Goal: Information Seeking & Learning: Check status

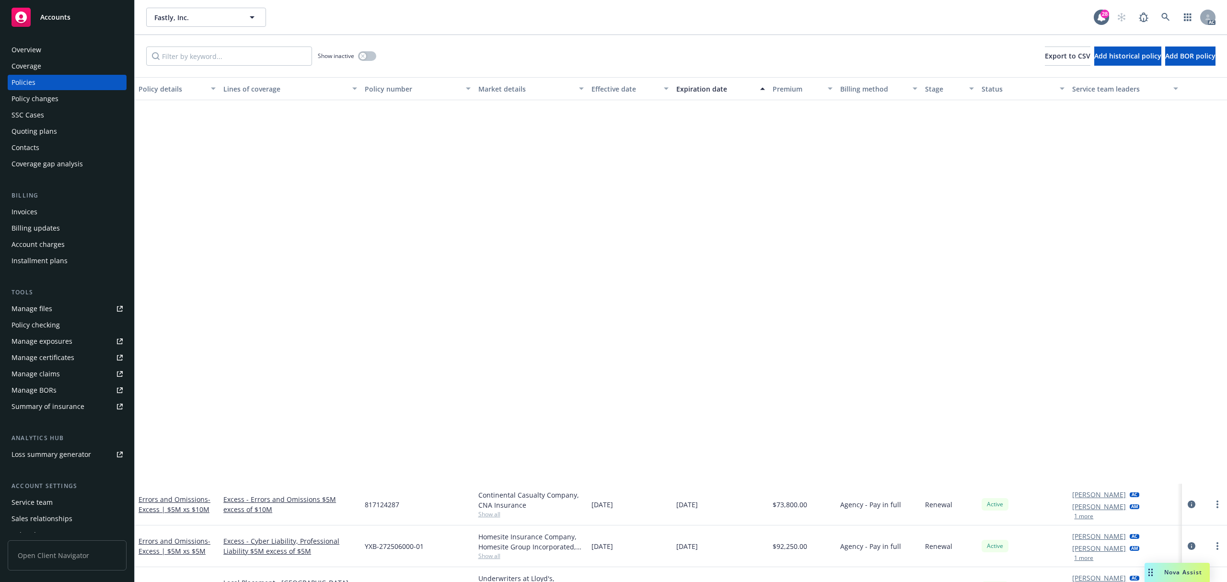
scroll to position [447, 0]
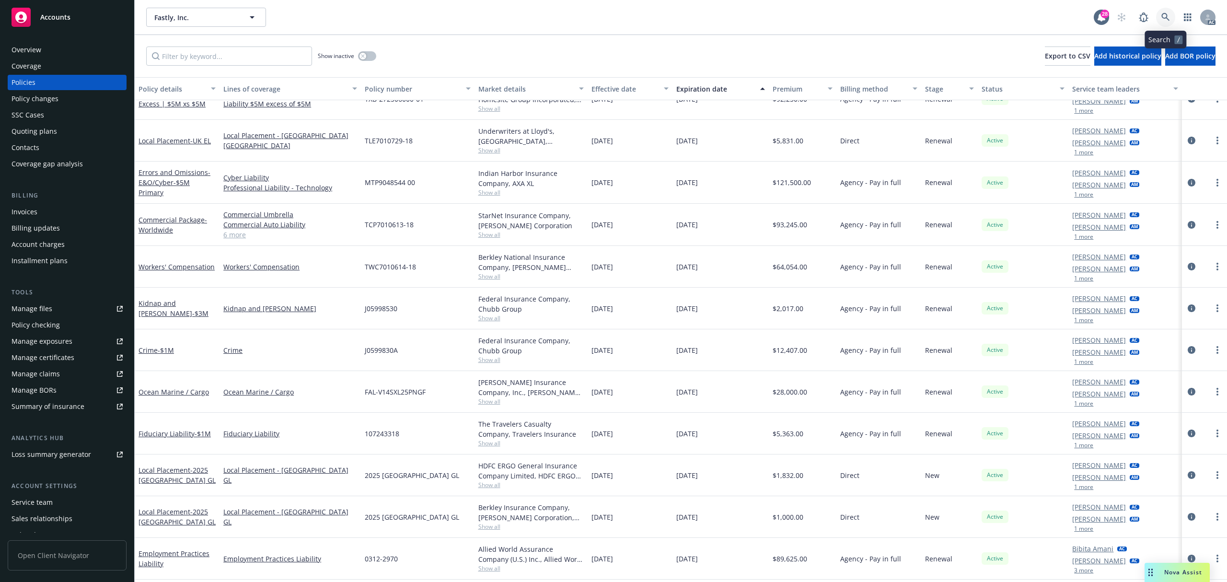
click at [1165, 10] on link at bounding box center [1165, 17] width 19 height 19
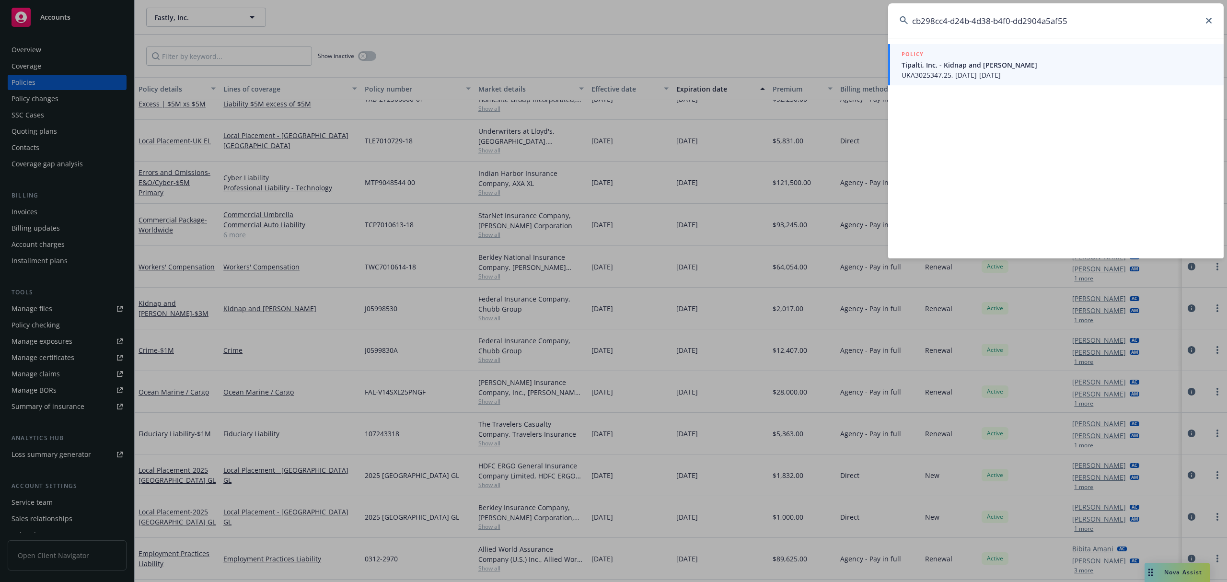
type input "cb298cc4-d24b-4d38-b4f0-dd2904a5af55"
click at [1048, 60] on span "Tipalti, Inc. - Kidnap and [PERSON_NAME]" at bounding box center [1057, 65] width 311 height 10
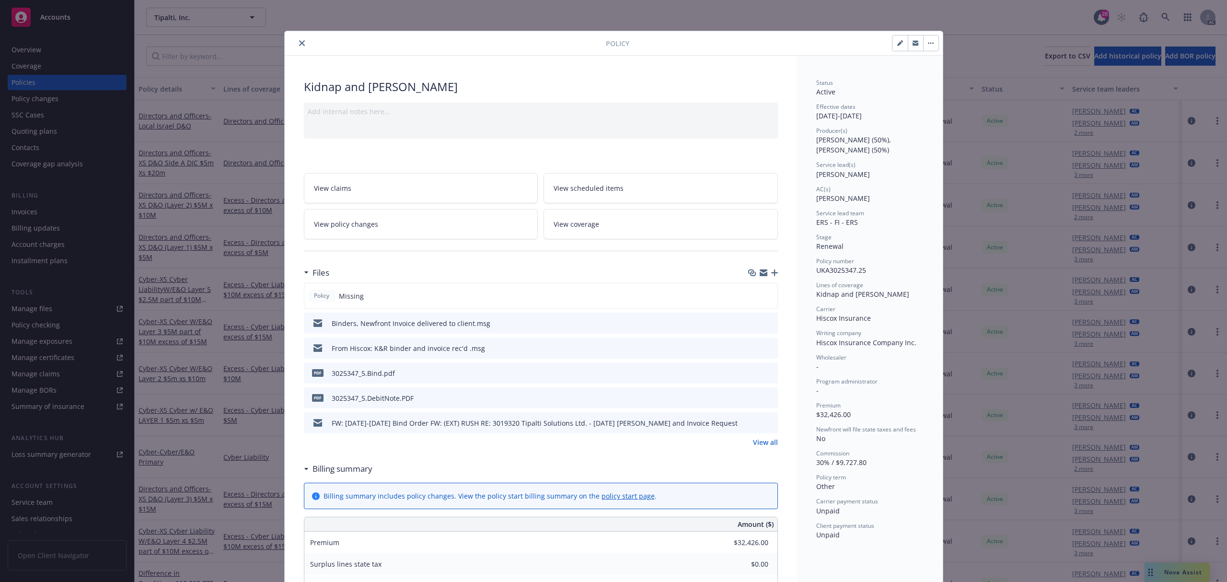
drag, startPoint x: 298, startPoint y: 45, endPoint x: 64, endPoint y: 183, distance: 271.9
click at [299, 44] on icon "close" at bounding box center [302, 43] width 6 height 6
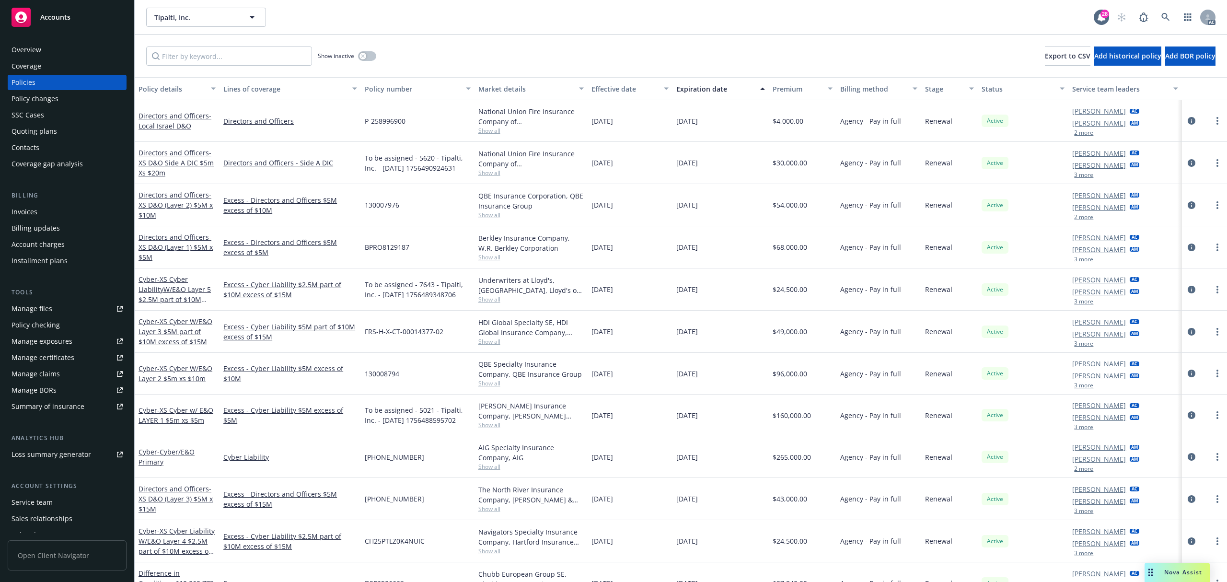
click at [24, 210] on div "Invoices" at bounding box center [25, 211] width 26 height 15
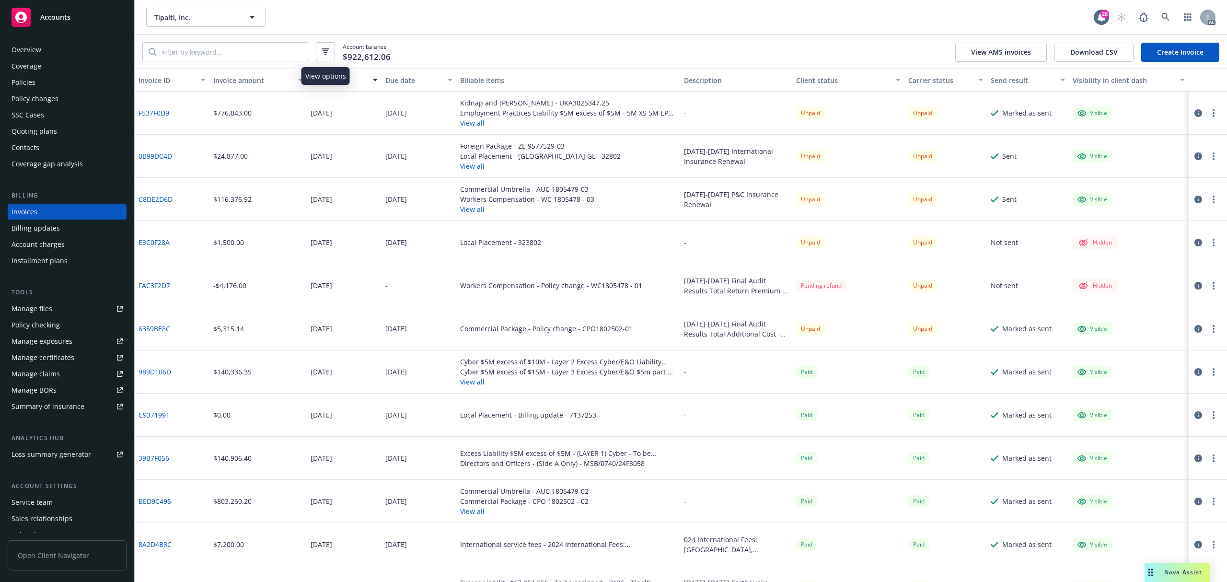
click at [328, 55] on icon "button" at bounding box center [326, 51] width 8 height 7
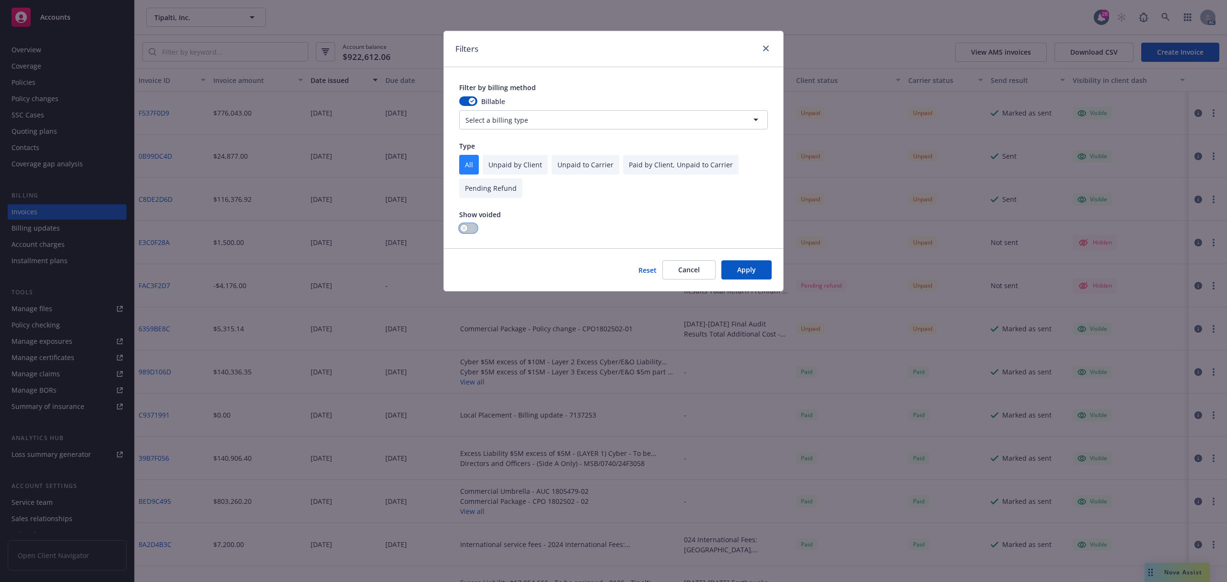
click at [464, 227] on icon "button" at bounding box center [464, 228] width 4 height 4
click at [759, 268] on button "Apply" at bounding box center [747, 269] width 50 height 19
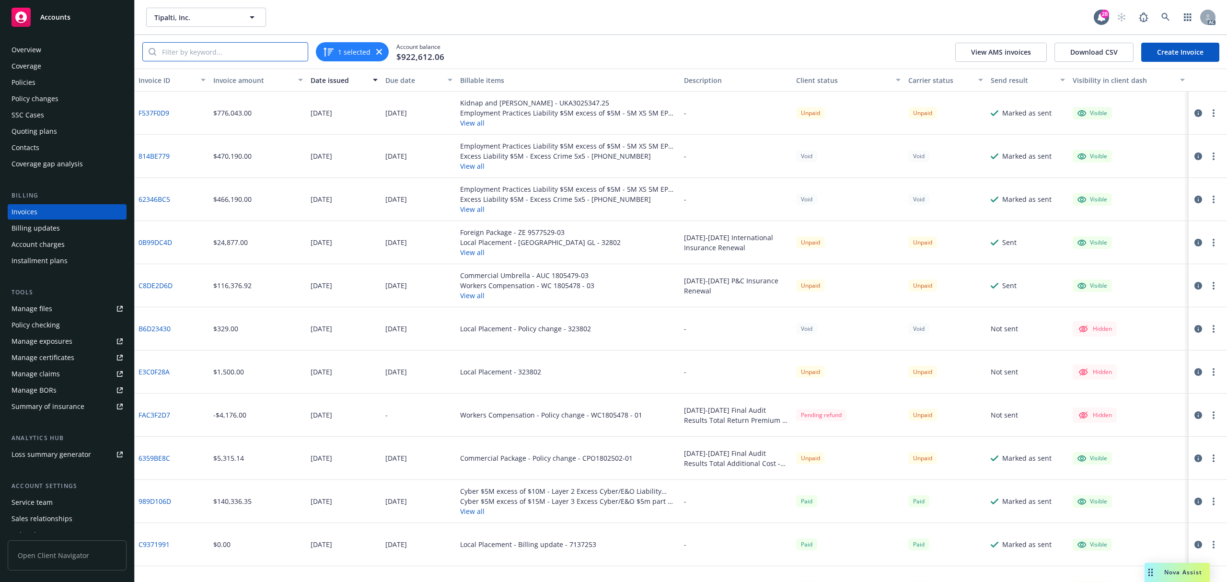
click at [268, 54] on input "search" at bounding box center [231, 52] width 151 height 18
paste input "C8DE2D6D"
type input "C8DE2D6D"
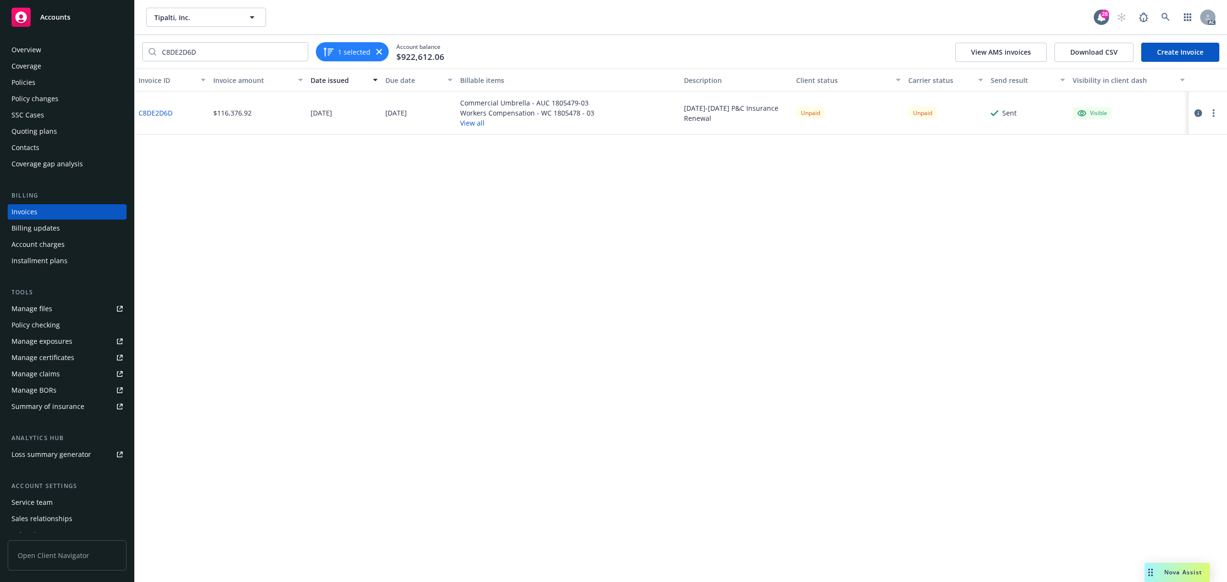
click at [473, 121] on button "View all" at bounding box center [527, 123] width 134 height 10
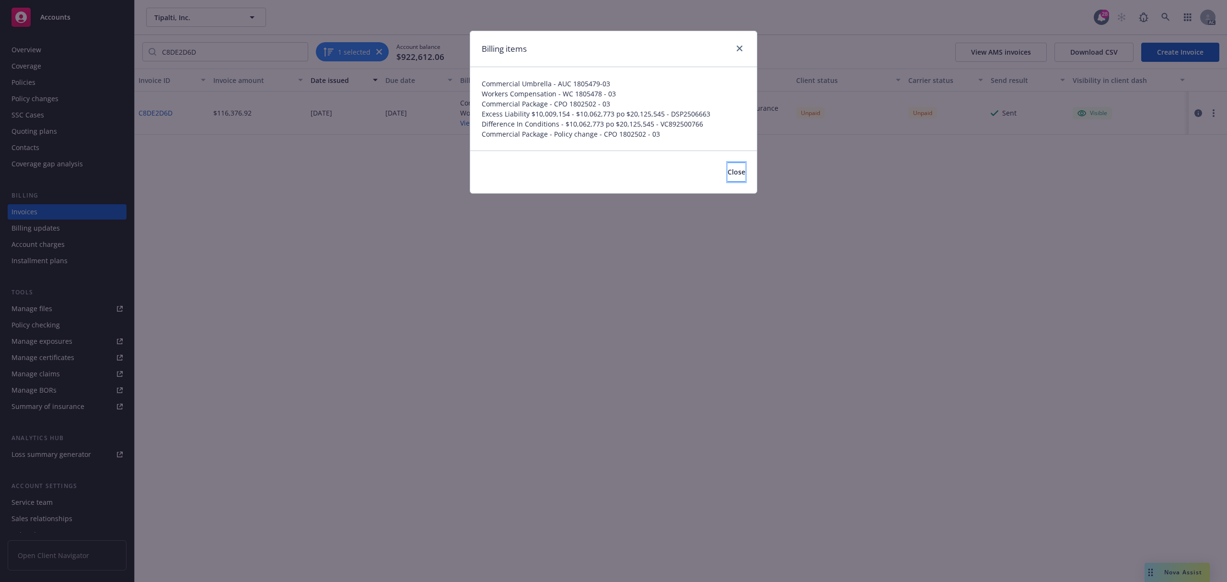
click at [728, 171] on span "Close" at bounding box center [737, 171] width 18 height 9
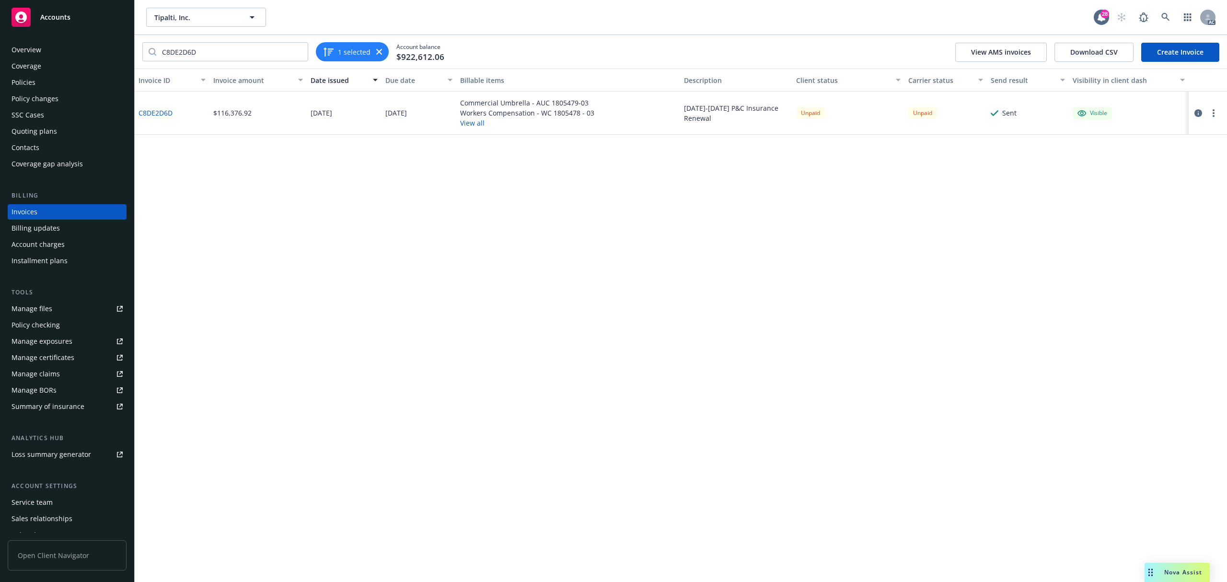
click at [46, 83] on div "Policies" at bounding box center [67, 82] width 111 height 15
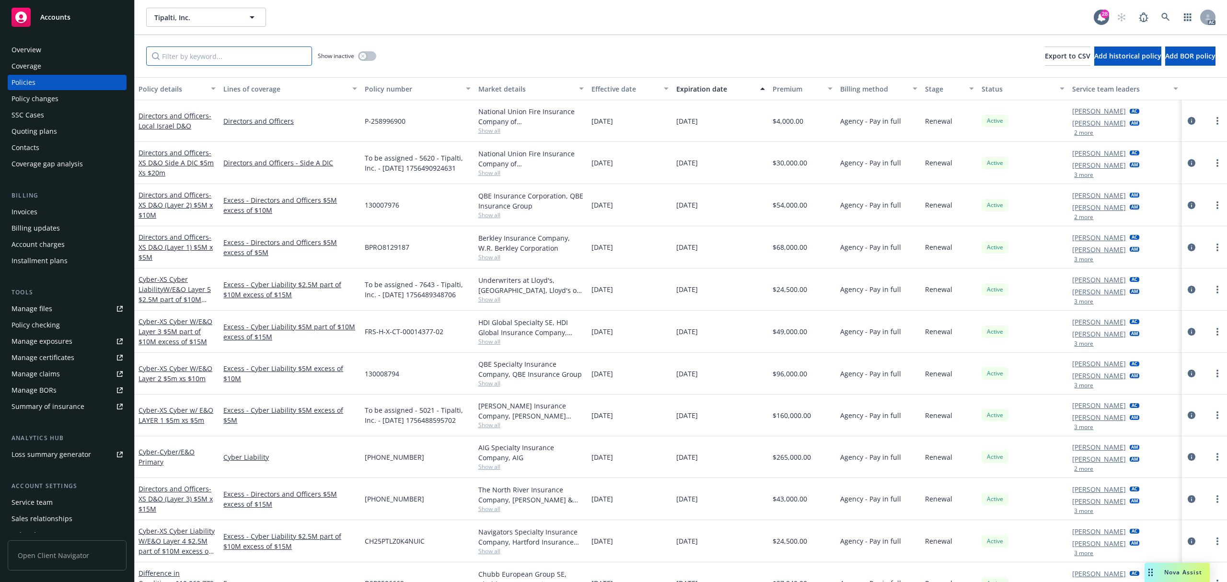
click at [179, 54] on input "Filter by keyword..." at bounding box center [229, 56] width 166 height 19
paste input "UKA3025347.25"
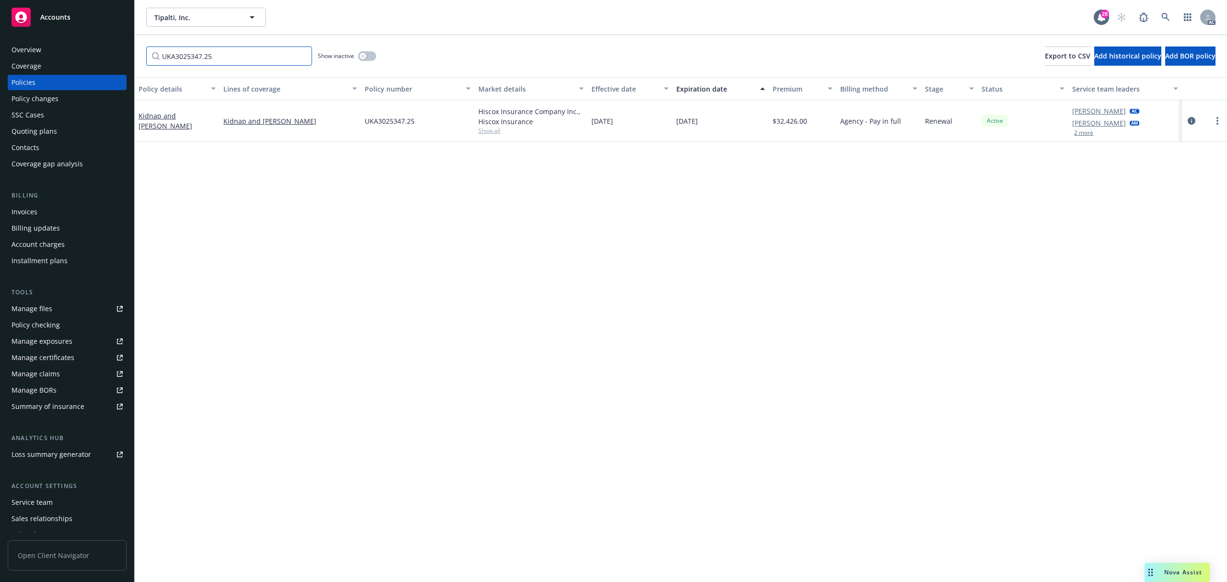
type input "UKA3025347.25"
click at [1083, 134] on button "2 more" at bounding box center [1083, 133] width 19 height 6
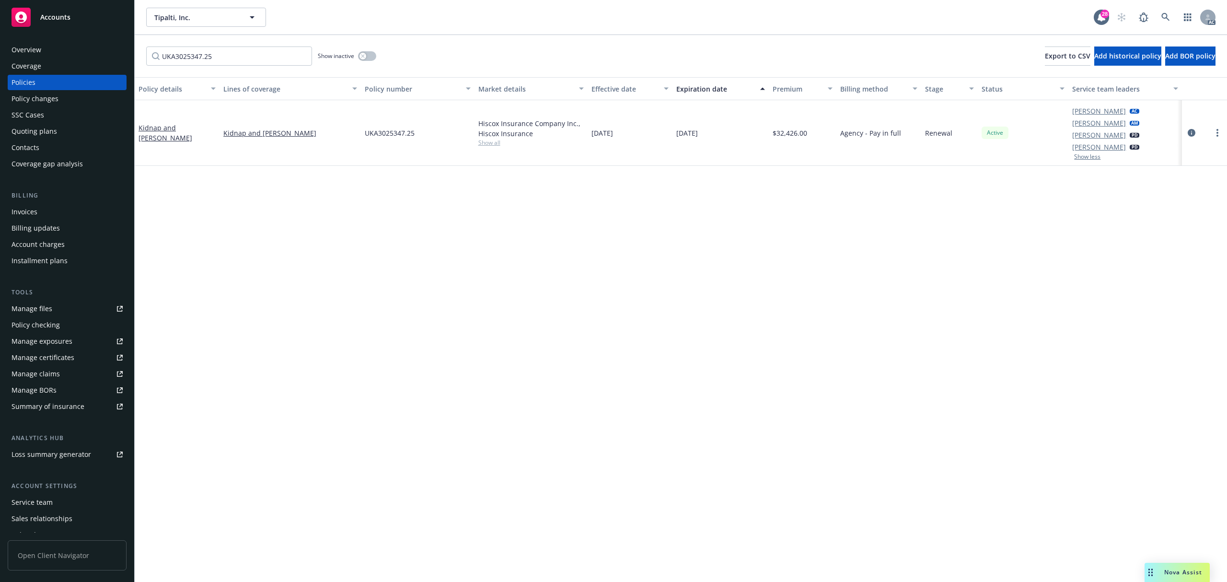
click at [499, 144] on span "Show all" at bounding box center [530, 143] width 105 height 8
click at [750, 242] on div "Policy details Lines of coverage Policy number Market details Effective date Ex…" at bounding box center [681, 329] width 1093 height 505
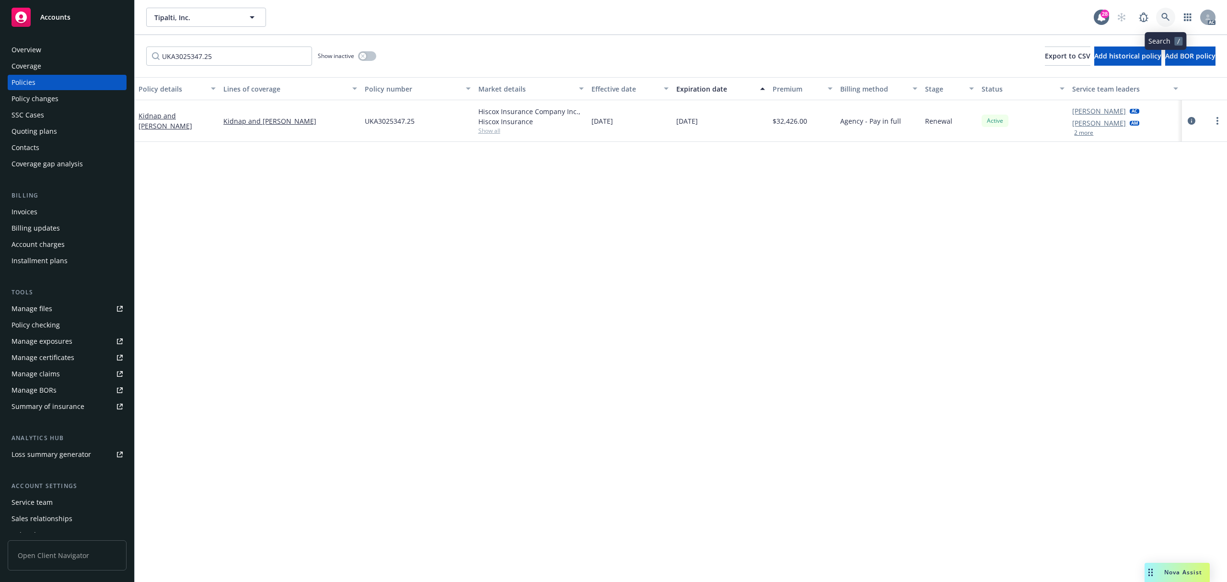
click at [1165, 18] on icon at bounding box center [1166, 17] width 8 height 8
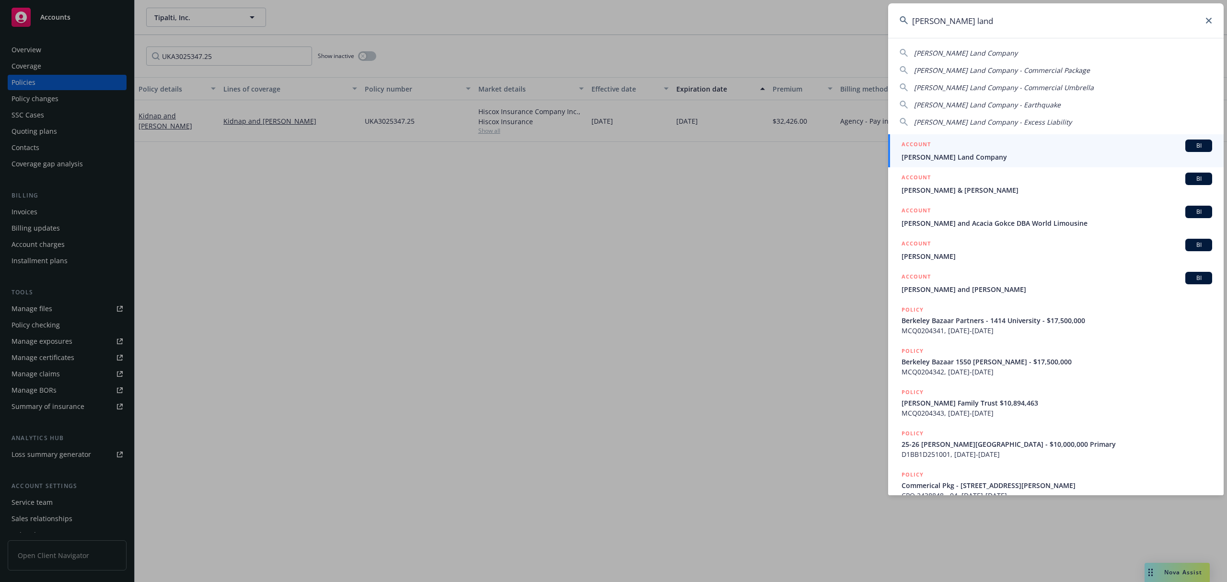
type input "[PERSON_NAME] land"
click at [1058, 148] on div "ACCOUNT BI" at bounding box center [1057, 146] width 311 height 12
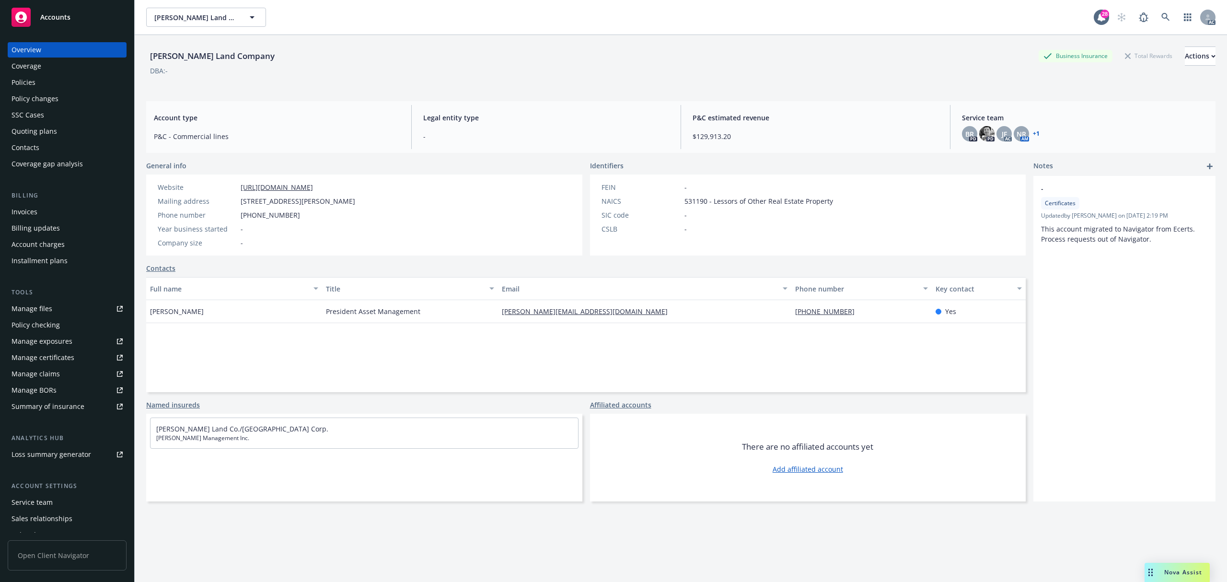
click at [35, 82] on div "Policies" at bounding box center [67, 82] width 111 height 15
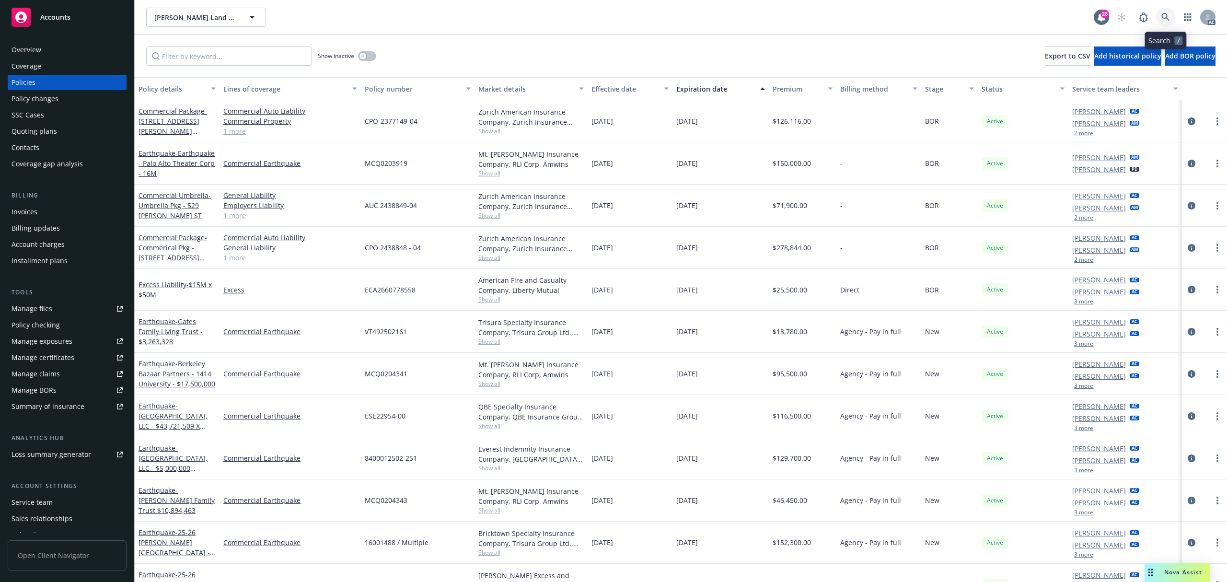
click at [1168, 19] on icon at bounding box center [1166, 17] width 8 height 8
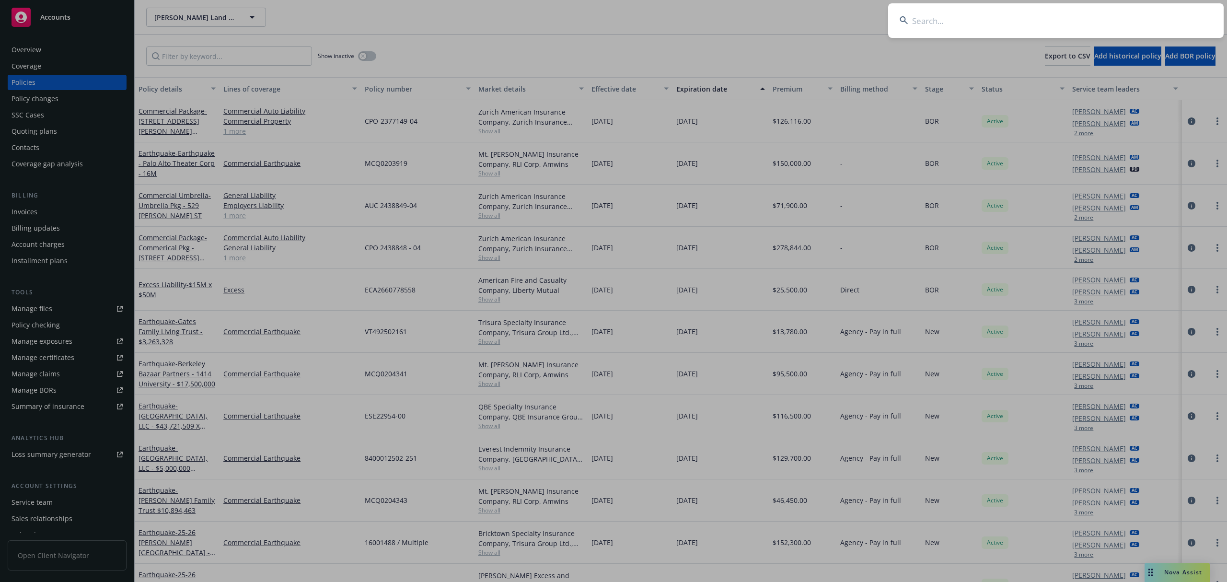
click at [1110, 23] on input at bounding box center [1056, 20] width 336 height 35
paste input "ad61bc68-de97-45ec-ae3c-20404fe042b8"
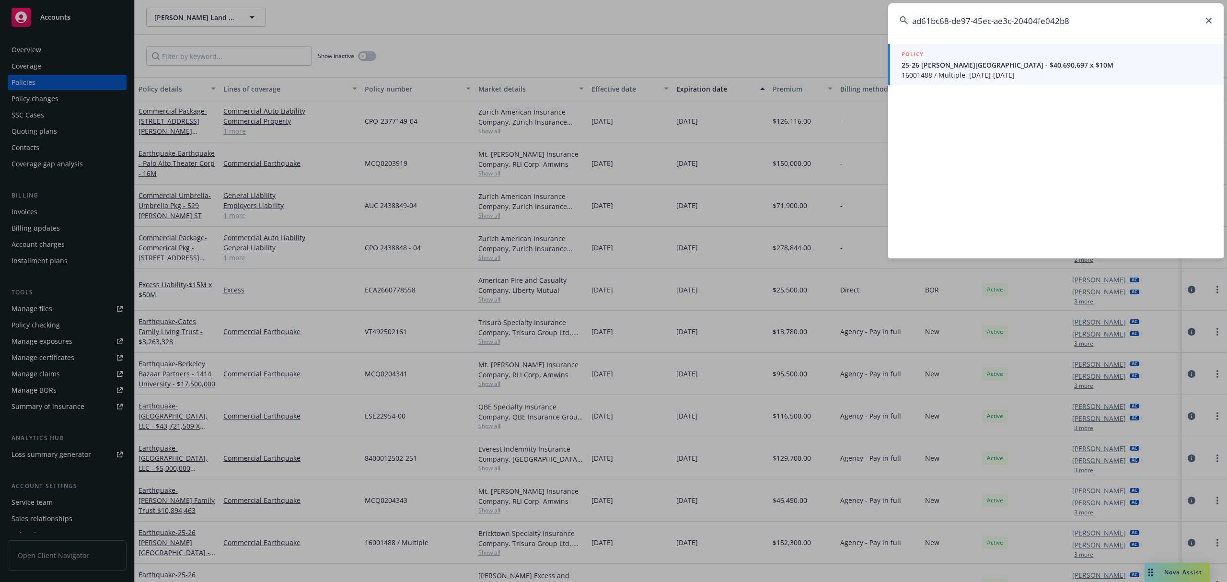
type input "ad61bc68-de97-45ec-ae3c-20404fe042b8"
click at [1032, 67] on span "25-26 [PERSON_NAME][GEOGRAPHIC_DATA] - $40,690,697 x $10M" at bounding box center [1057, 65] width 311 height 10
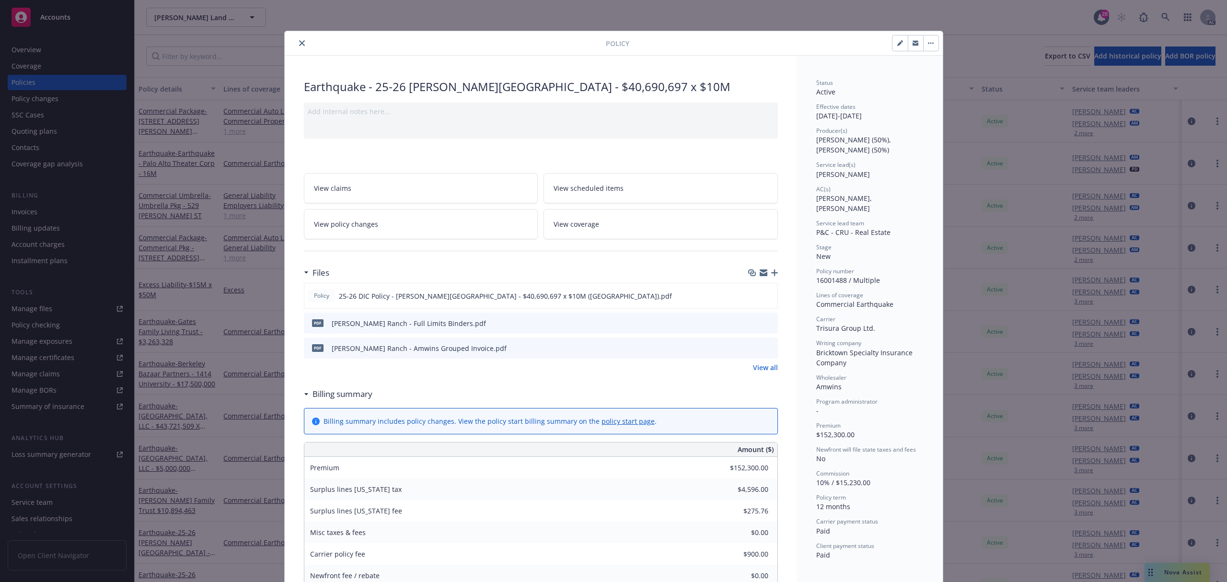
click at [299, 45] on icon "close" at bounding box center [302, 43] width 6 height 6
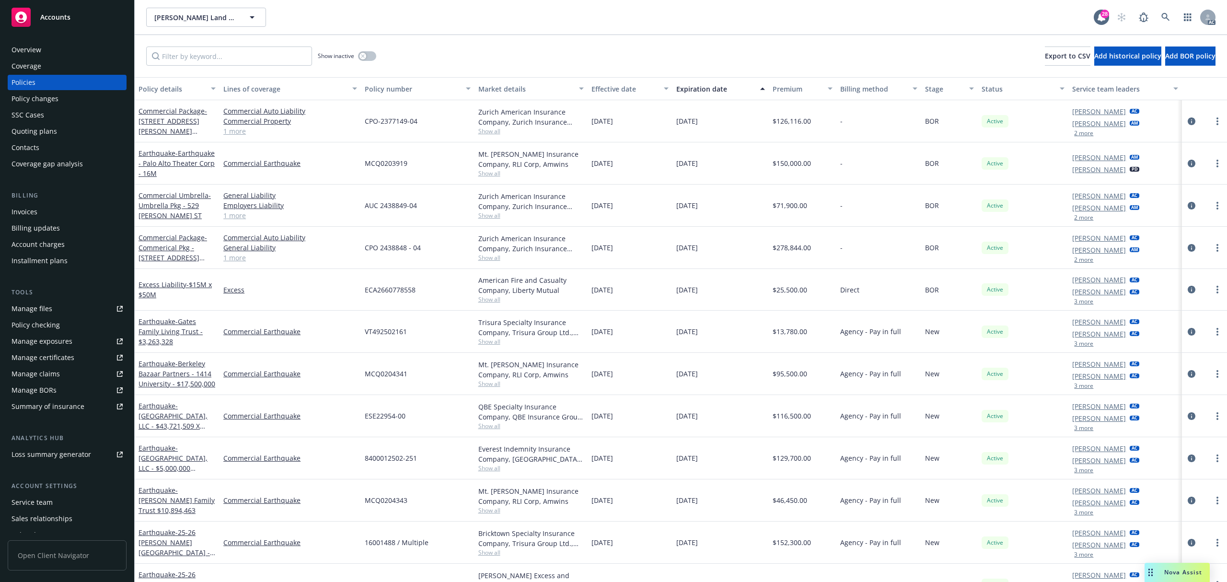
click at [1080, 221] on div "[PERSON_NAME] AC [PERSON_NAME] AM 2 more" at bounding box center [1125, 206] width 113 height 42
click at [1080, 220] on button "2 more" at bounding box center [1083, 218] width 19 height 6
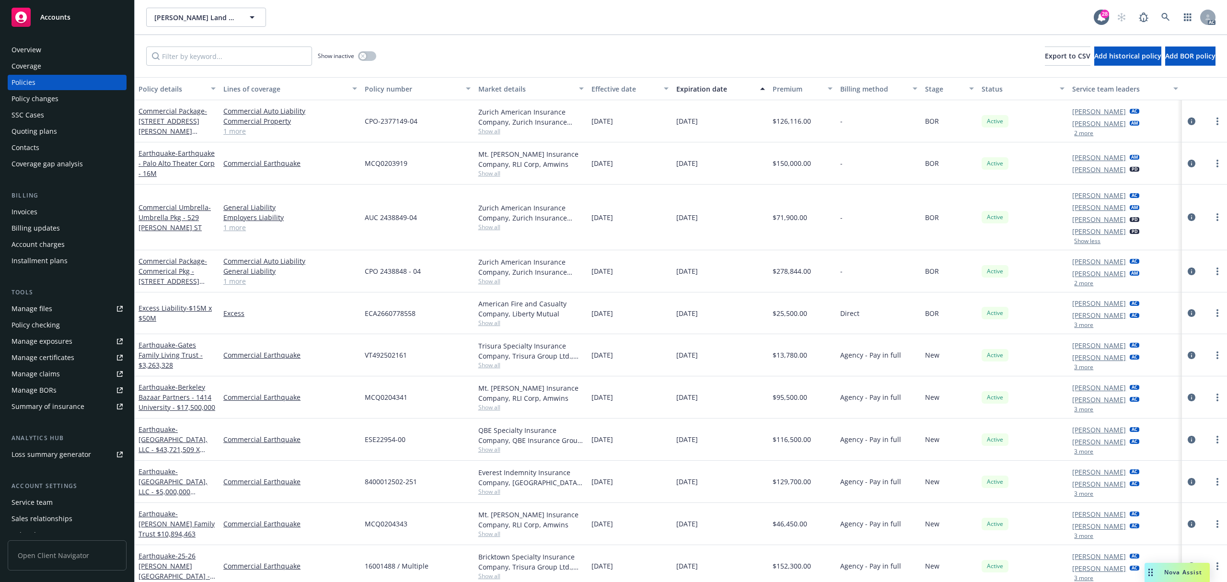
click at [1076, 285] on button "2 more" at bounding box center [1083, 283] width 19 height 6
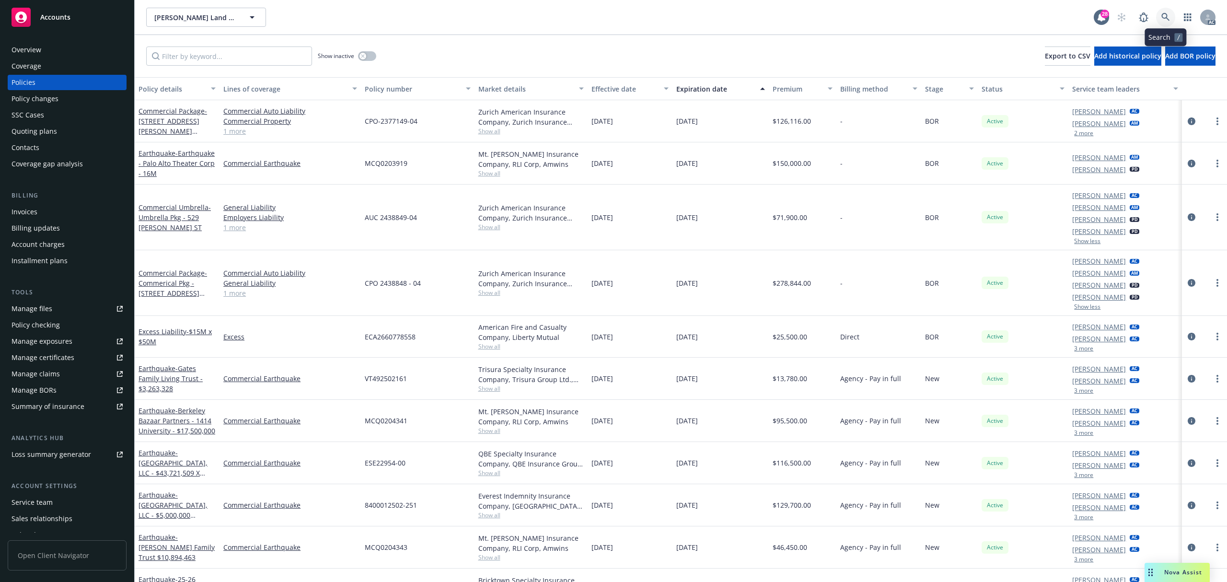
click at [1165, 14] on icon at bounding box center [1166, 17] width 9 height 9
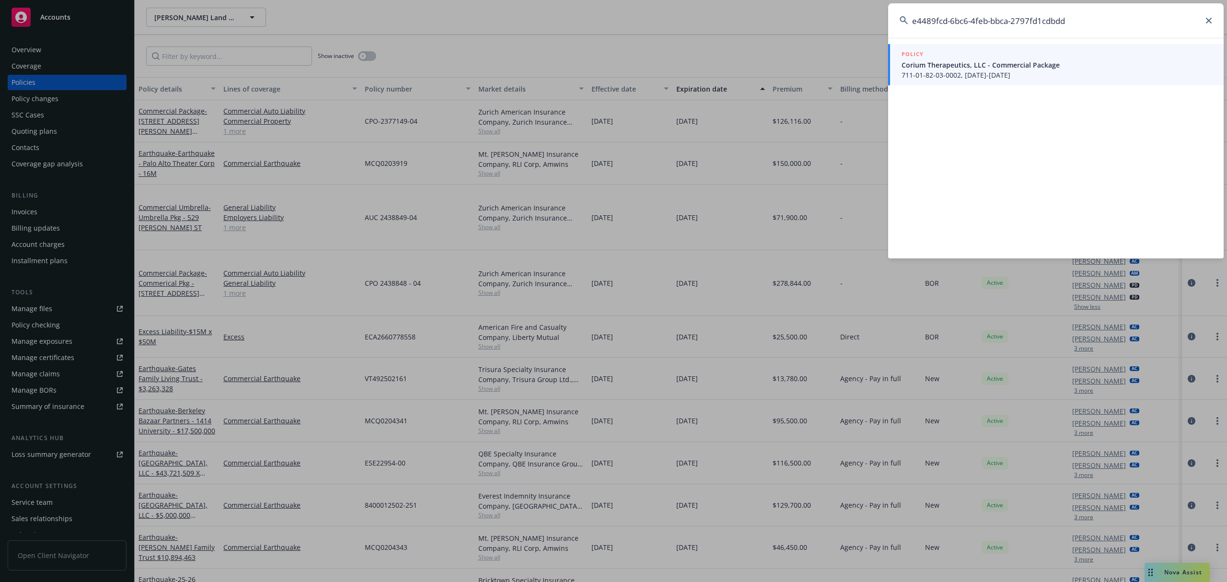
type input "e4489fcd-6bc6-4feb-bbca-2797fd1cdbdd"
click at [990, 73] on span "711-01-82-03-0002, [DATE]-[DATE]" at bounding box center [1057, 75] width 311 height 10
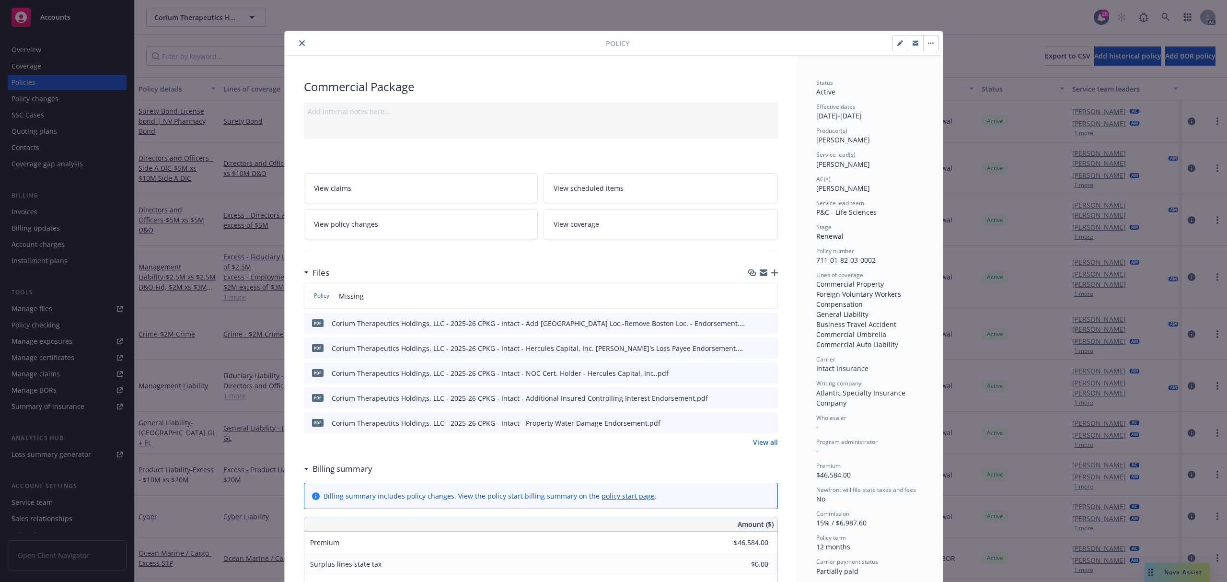
click at [299, 43] on icon "close" at bounding box center [302, 43] width 6 height 6
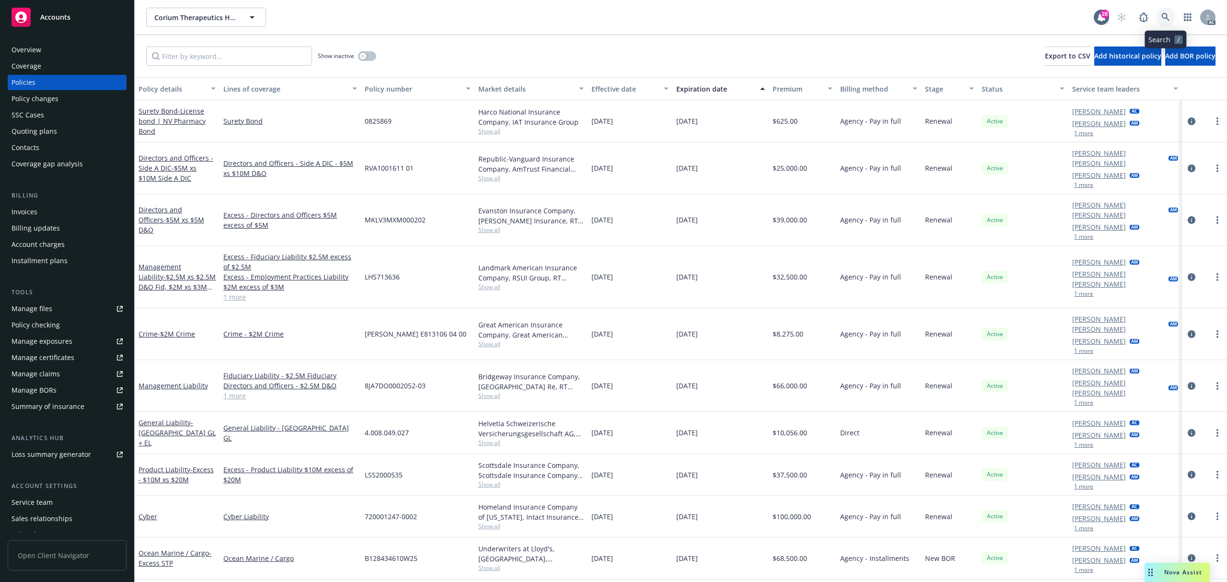
click at [1164, 19] on icon at bounding box center [1166, 17] width 9 height 9
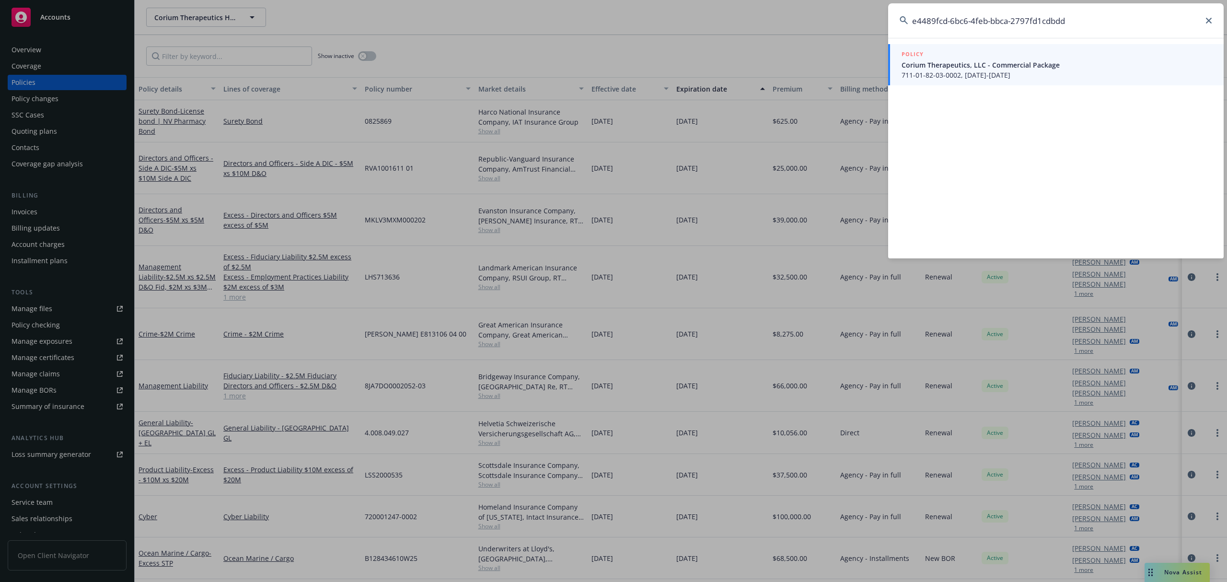
type input "e4489fcd-6bc6-4feb-bbca-2797fd1cdbdd"
click at [996, 58] on div "POLICY" at bounding box center [1057, 54] width 311 height 11
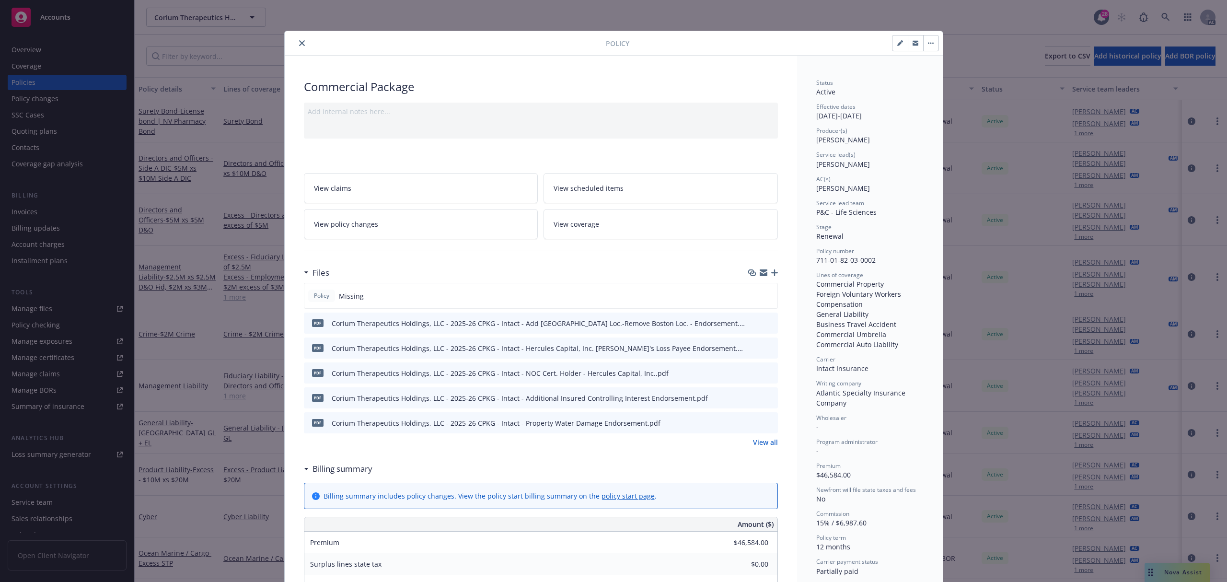
click at [299, 46] on icon "close" at bounding box center [302, 43] width 6 height 6
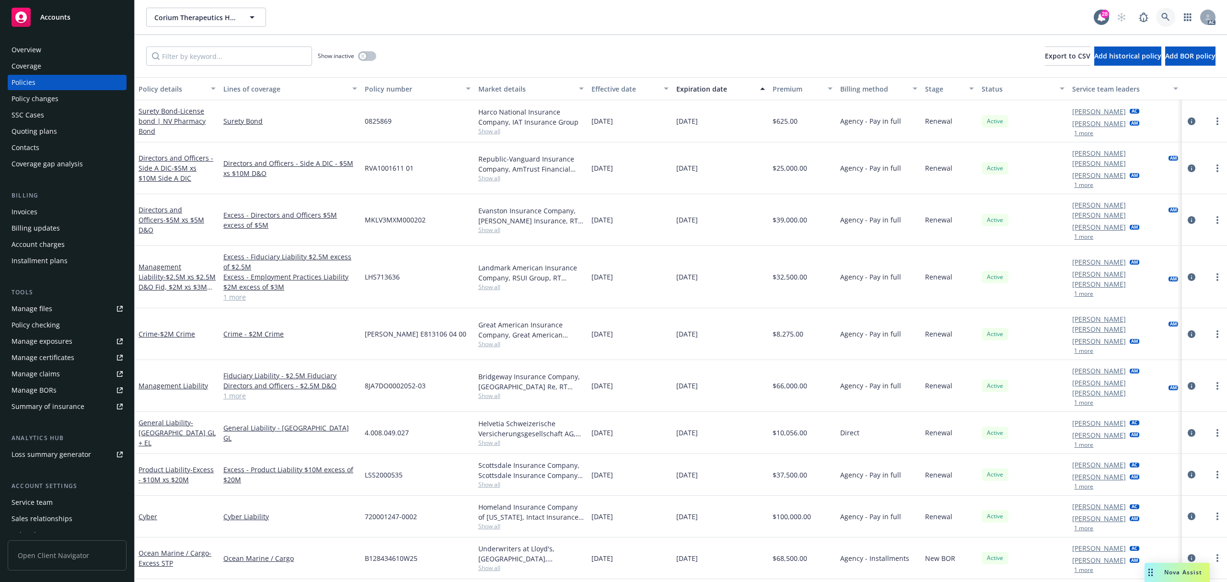
click at [1168, 18] on icon at bounding box center [1166, 17] width 9 height 9
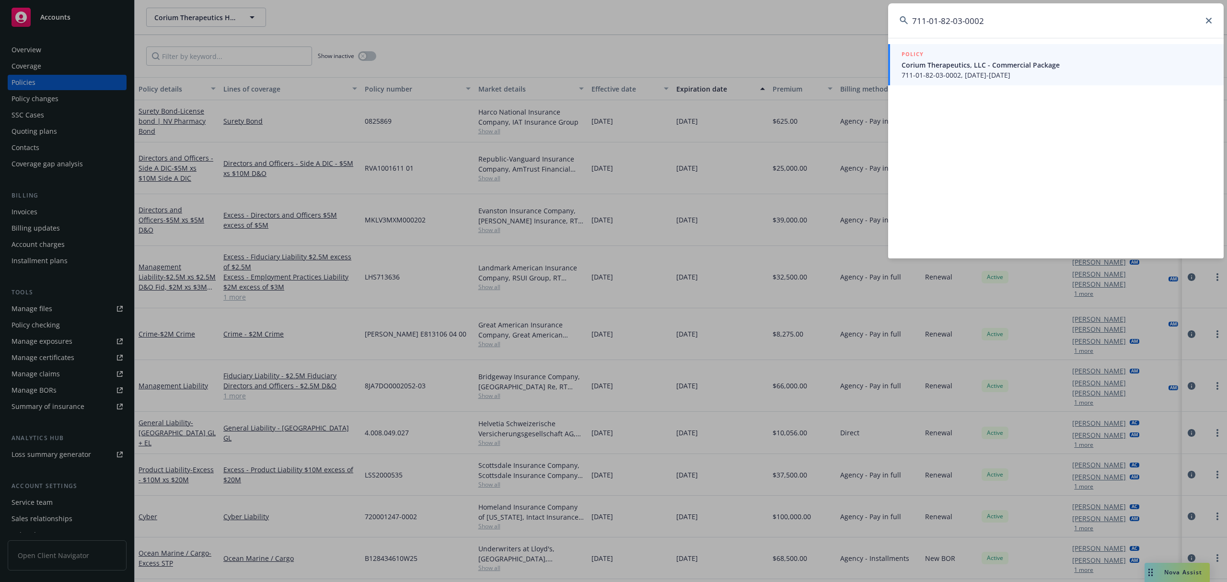
type input "711-01-82-03-0002"
click at [990, 60] on span "Corium Therapeutics, LLC - Commercial Package" at bounding box center [1057, 65] width 311 height 10
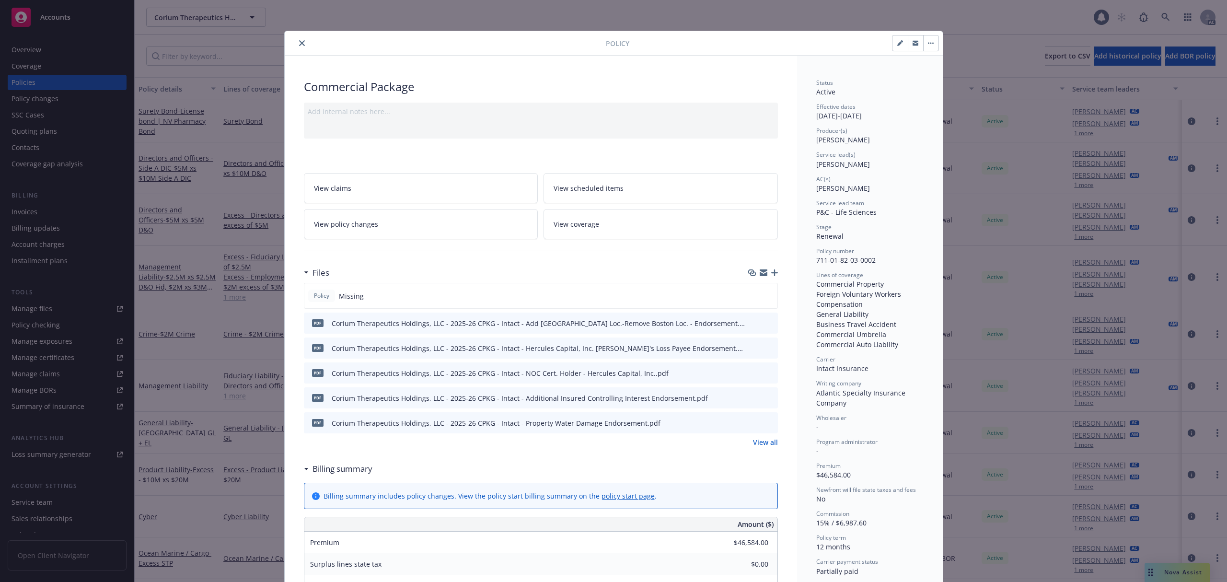
scroll to position [29, 0]
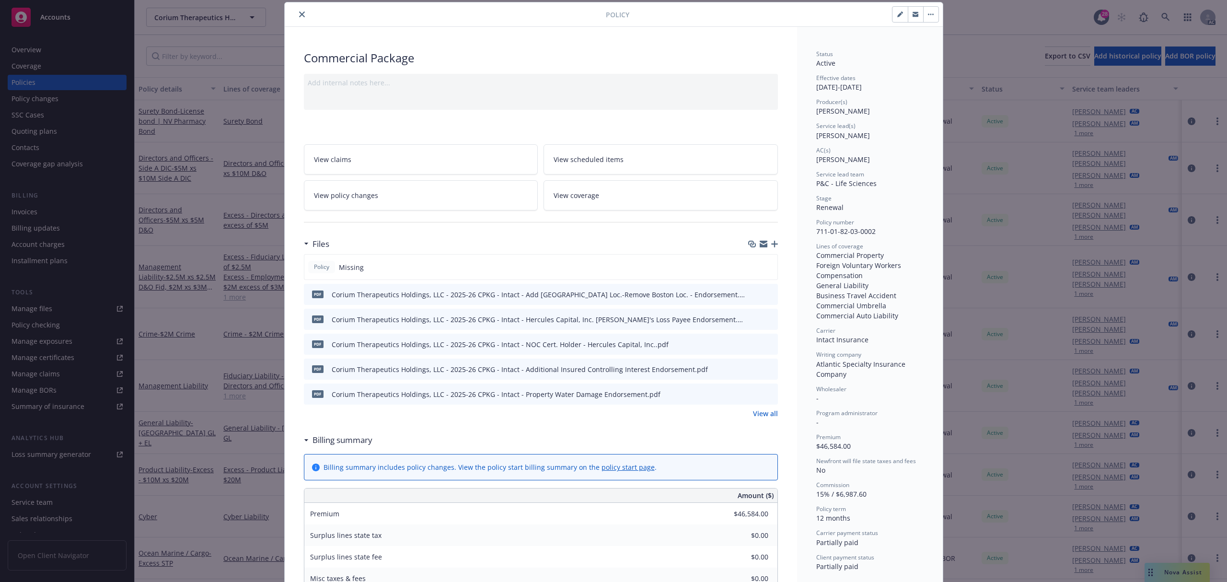
click at [302, 14] on button "close" at bounding box center [302, 15] width 12 height 12
click at [35, 216] on div "Policy Commercial Package Add internal notes here... View claims View scheduled…" at bounding box center [613, 291] width 1227 height 582
click at [23, 213] on div "Policy Commercial Package Add internal notes here... View claims View scheduled…" at bounding box center [613, 291] width 1227 height 582
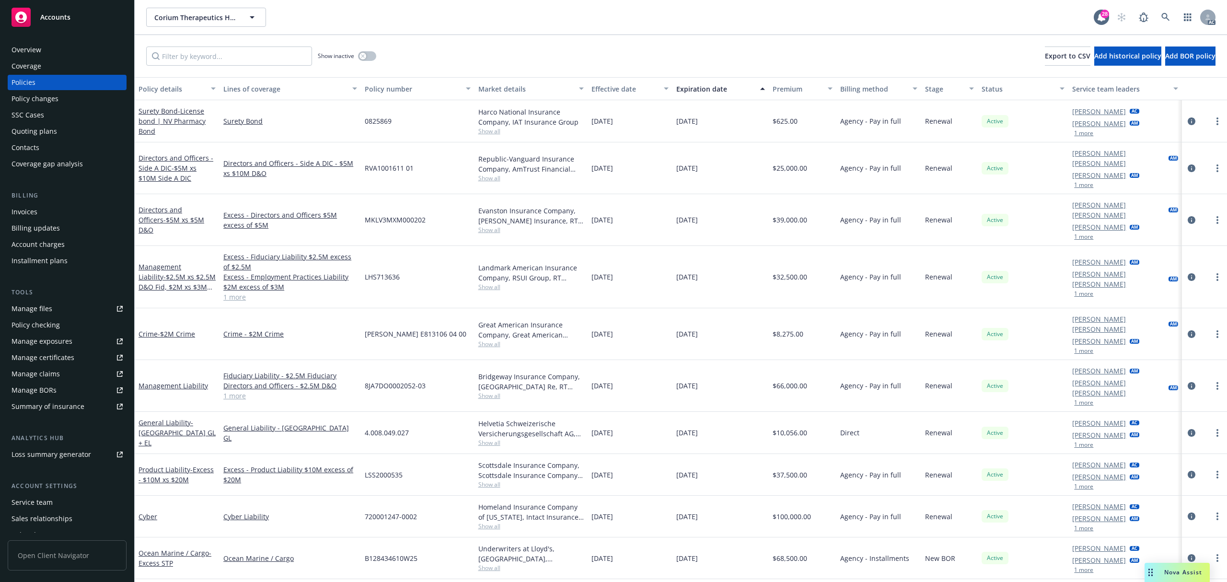
click at [24, 208] on div "Invoices" at bounding box center [25, 211] width 26 height 15
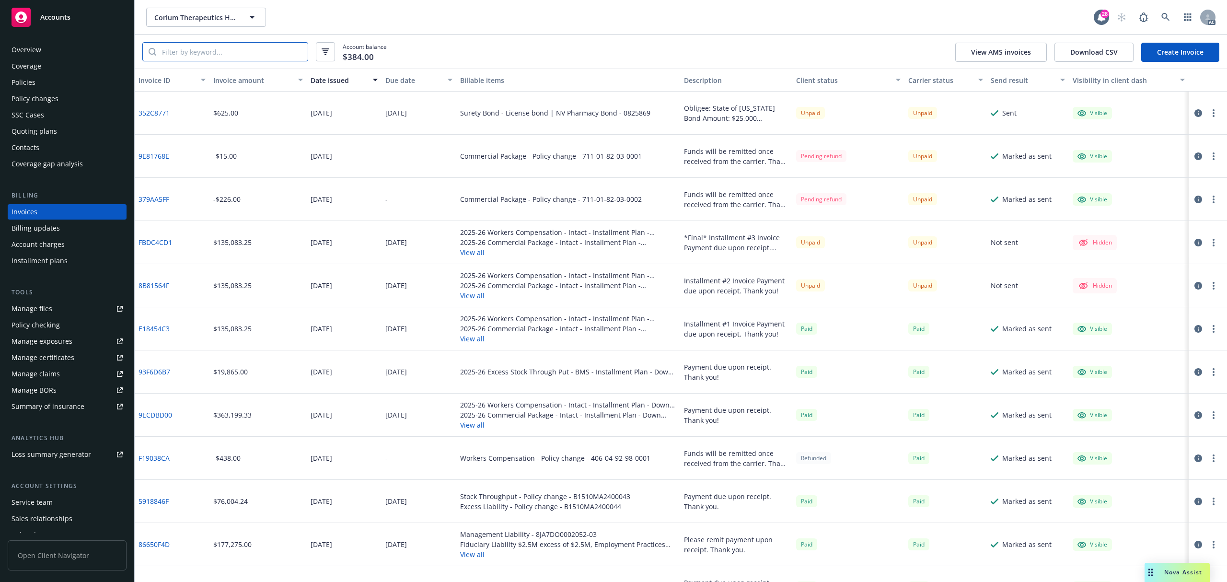
click at [234, 47] on input "search" at bounding box center [231, 52] width 151 height 18
paste input "AB8A080E"
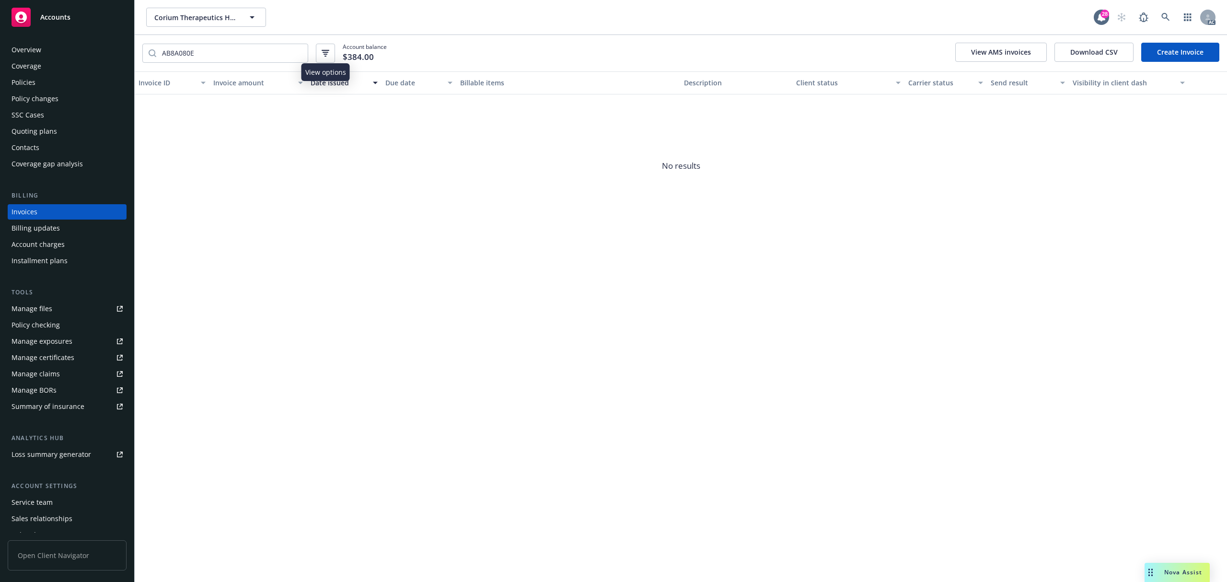
click at [332, 50] on button "button" at bounding box center [325, 53] width 19 height 19
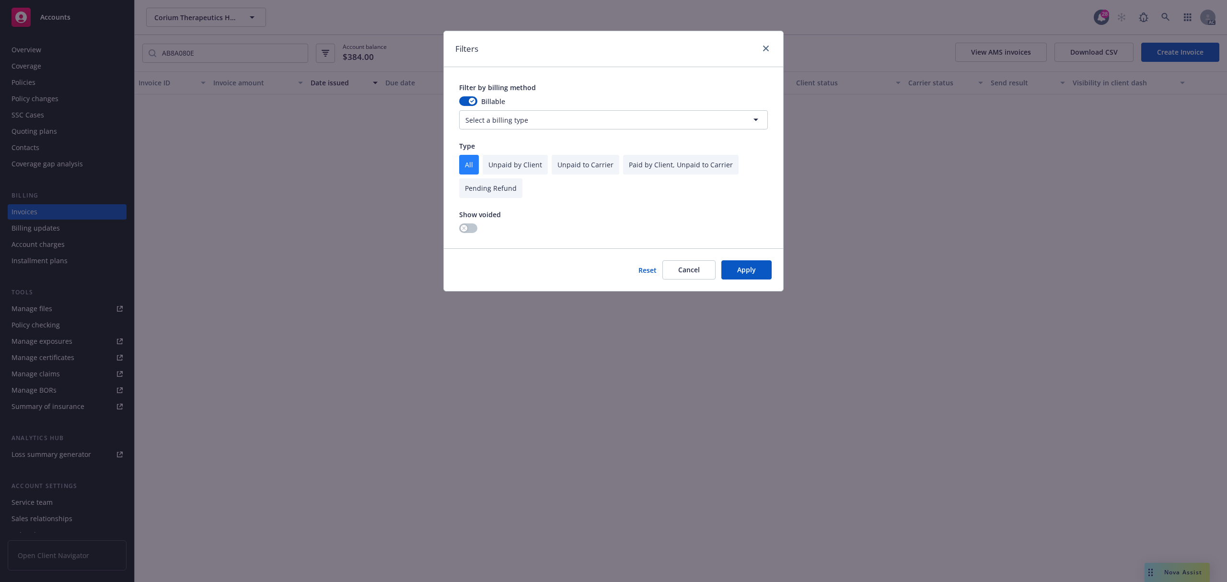
click at [465, 223] on div "Show voided" at bounding box center [480, 221] width 42 height 23
click at [466, 227] on icon "button" at bounding box center [464, 228] width 4 height 4
click at [758, 271] on button "Apply" at bounding box center [747, 269] width 50 height 19
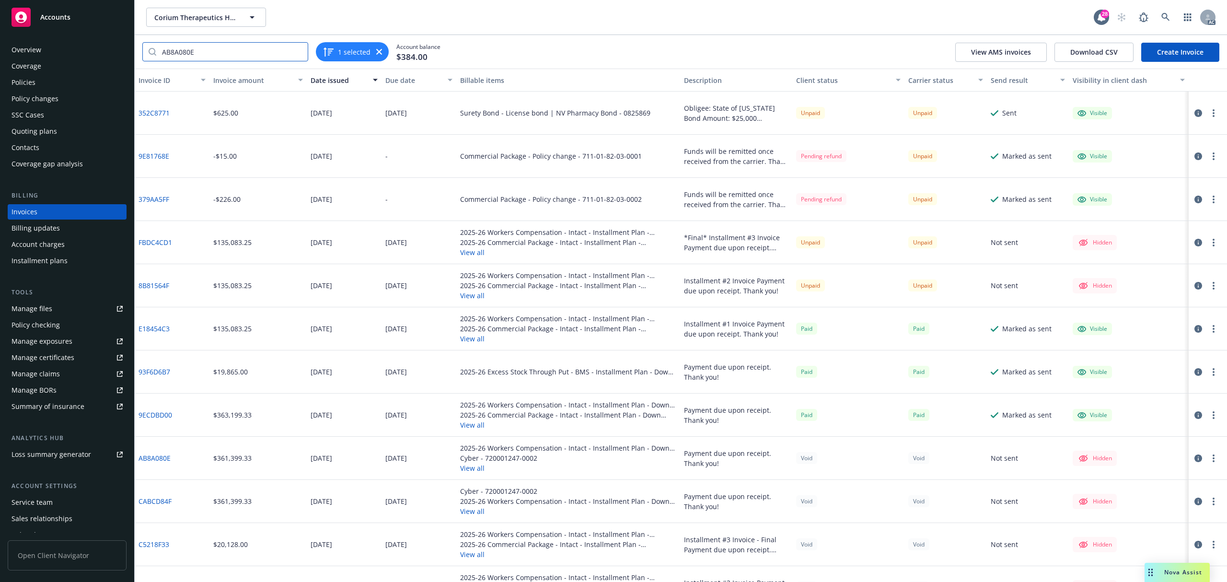
click at [250, 50] on input "AB8A080E" at bounding box center [231, 52] width 151 height 18
click at [238, 56] on input "AB8A080E" at bounding box center [231, 52] width 151 height 18
click at [235, 54] on input "AB8A080E" at bounding box center [231, 52] width 151 height 18
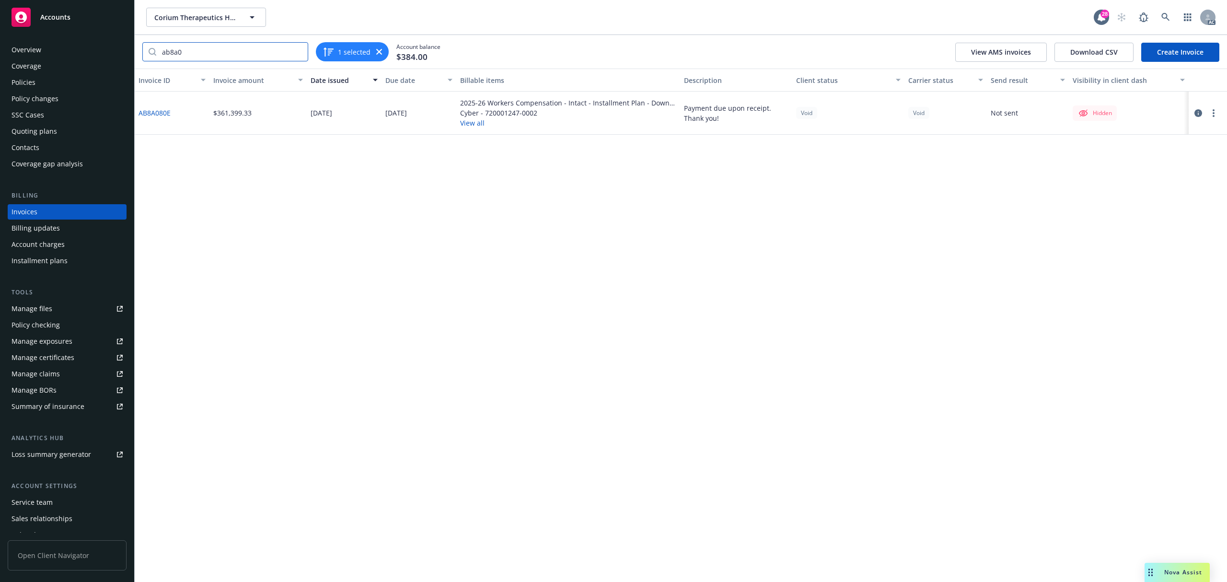
click at [223, 48] on input "ab8a0" at bounding box center [231, 52] width 151 height 18
paste input "CABCD84F"
type input "CABCD84F"
click at [1170, 22] on link at bounding box center [1165, 17] width 19 height 19
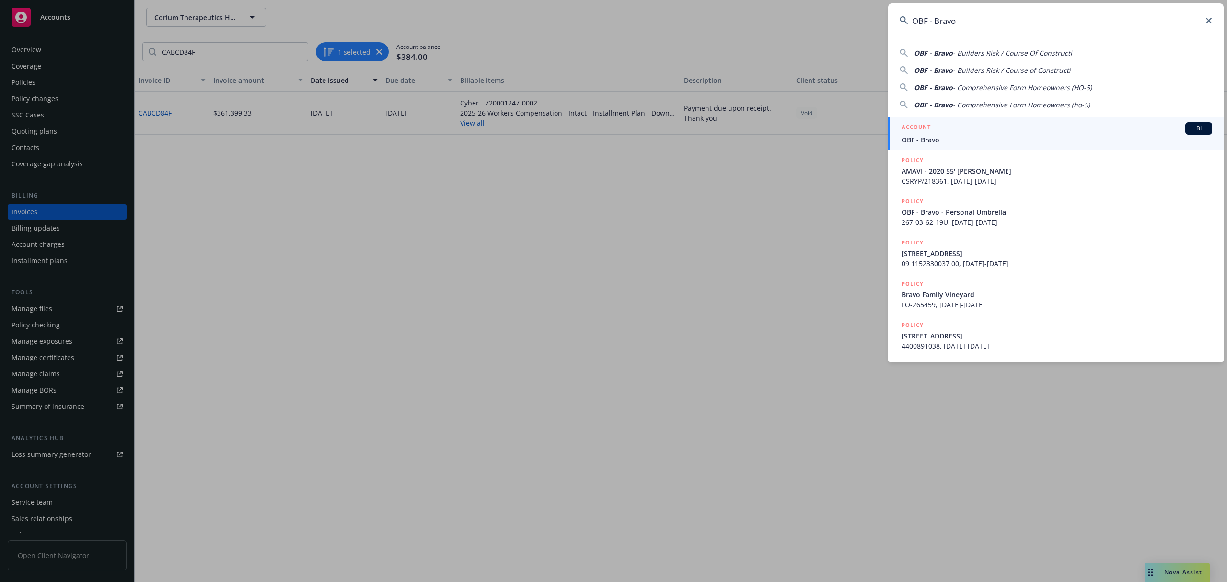
type input "OBF - Bravo"
